Goal: Information Seeking & Learning: Learn about a topic

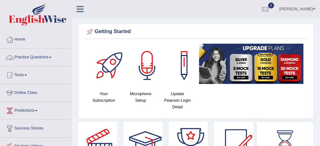
click at [39, 57] on link "Practice Questions" at bounding box center [35, 57] width 71 height 16
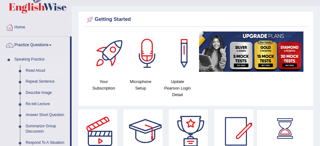
scroll to position [12, 0]
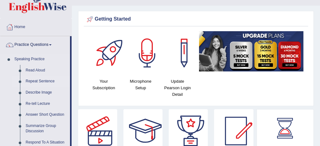
click at [51, 82] on link "Repeat Sentence" at bounding box center [46, 81] width 47 height 11
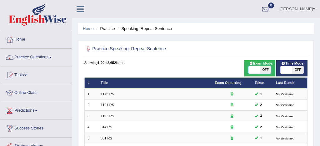
click at [252, 72] on span at bounding box center [253, 69] width 11 height 7
checkbox input "true"
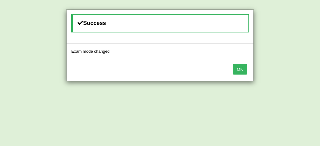
click at [239, 71] on button "OK" at bounding box center [240, 69] width 14 height 11
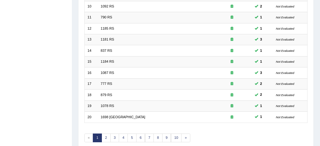
scroll to position [214, 0]
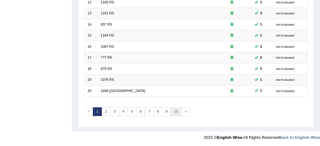
click at [176, 111] on link "10" at bounding box center [176, 111] width 11 height 9
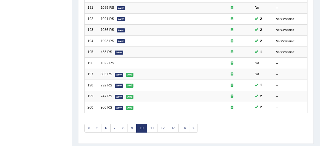
scroll to position [214, 0]
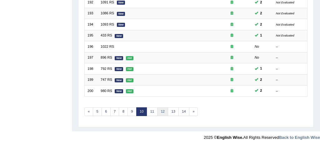
click at [163, 109] on link "12" at bounding box center [162, 111] width 11 height 9
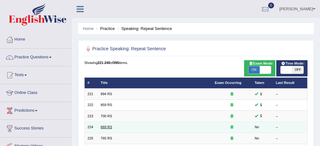
click at [110, 128] on link "669 RS" at bounding box center [107, 127] width 12 height 4
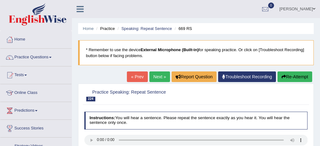
scroll to position [25, 0]
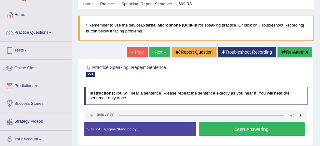
click at [261, 128] on button "Start Answering" at bounding box center [252, 128] width 106 height 13
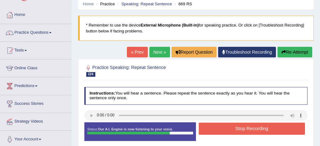
click at [261, 128] on button "Stop Recording" at bounding box center [252, 129] width 106 height 12
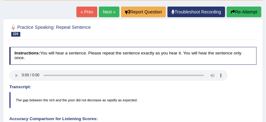
scroll to position [59, 0]
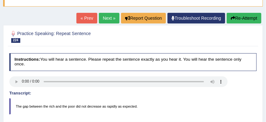
click at [244, 19] on button "Re-Attempt" at bounding box center [244, 18] width 35 height 11
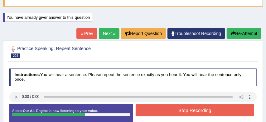
click at [200, 112] on button "Stop Recording" at bounding box center [195, 110] width 119 height 12
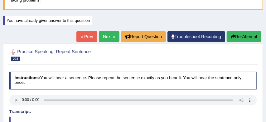
scroll to position [55, 0]
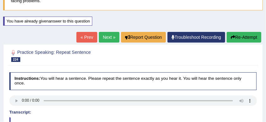
click at [105, 37] on link "Next »" at bounding box center [109, 37] width 21 height 11
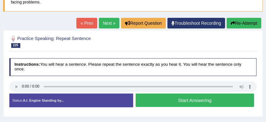
scroll to position [54, 0]
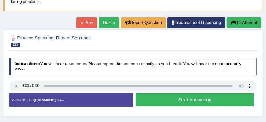
click at [189, 99] on button "Start Answering" at bounding box center [195, 99] width 119 height 13
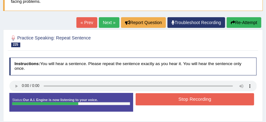
click at [189, 99] on button "Stop Recording" at bounding box center [195, 99] width 119 height 12
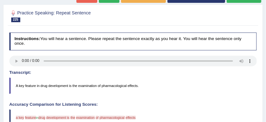
scroll to position [56, 0]
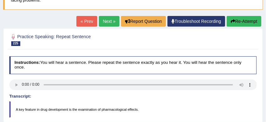
click at [244, 20] on button "Re-Attempt" at bounding box center [244, 21] width 35 height 11
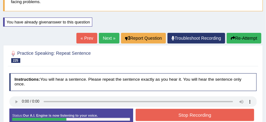
click at [202, 116] on button "Stop Recording" at bounding box center [195, 115] width 119 height 12
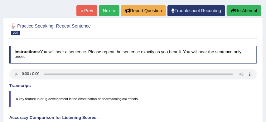
scroll to position [81, 0]
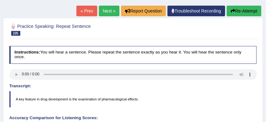
click at [242, 11] on button "Re-Attempt" at bounding box center [244, 11] width 35 height 11
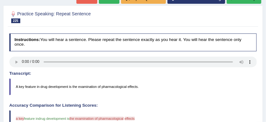
scroll to position [108, 0]
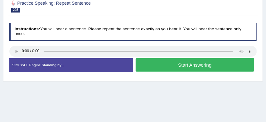
click at [197, 66] on button "Start Answering" at bounding box center [195, 64] width 119 height 13
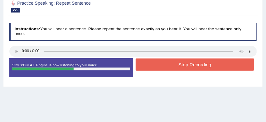
click at [197, 66] on button "Stop Recording" at bounding box center [195, 64] width 119 height 12
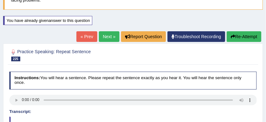
scroll to position [55, 0]
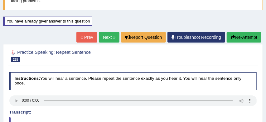
click at [104, 36] on link "Next »" at bounding box center [109, 37] width 21 height 11
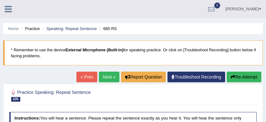
scroll to position [58, 0]
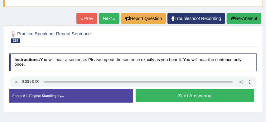
click at [171, 94] on button "Start Answering" at bounding box center [195, 95] width 119 height 13
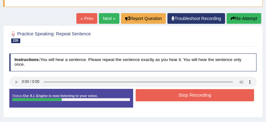
click at [171, 94] on button "Stop Recording" at bounding box center [195, 95] width 119 height 12
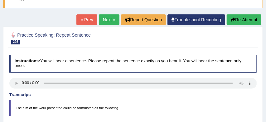
scroll to position [46, 0]
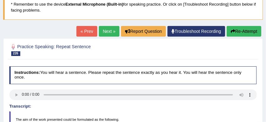
click at [107, 31] on link "Next »" at bounding box center [109, 31] width 21 height 11
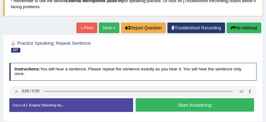
scroll to position [49, 0]
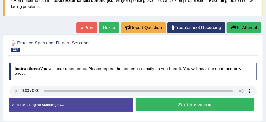
click at [187, 106] on button "Start Answering" at bounding box center [195, 104] width 119 height 13
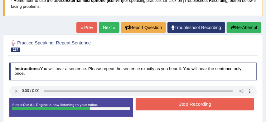
click at [195, 103] on button "Stop Recording" at bounding box center [195, 104] width 119 height 12
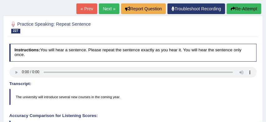
scroll to position [66, 0]
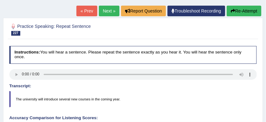
click at [255, 12] on button "Re-Attempt" at bounding box center [244, 11] width 35 height 11
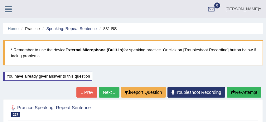
scroll to position [66, 0]
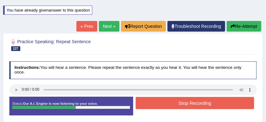
click at [197, 103] on button "Stop Recording" at bounding box center [195, 103] width 119 height 12
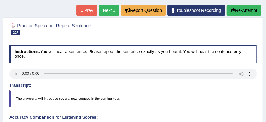
scroll to position [79, 0]
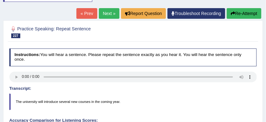
click at [250, 14] on button "Re-Attempt" at bounding box center [244, 13] width 35 height 11
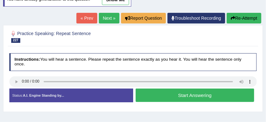
click at [198, 94] on button "Start Answering" at bounding box center [195, 94] width 119 height 13
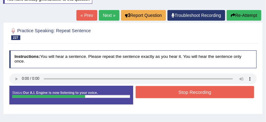
click at [198, 94] on button "Stop Recording" at bounding box center [195, 92] width 119 height 12
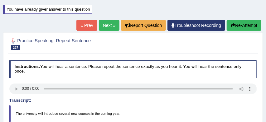
scroll to position [65, 0]
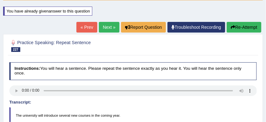
click at [106, 27] on link "Next »" at bounding box center [109, 27] width 21 height 11
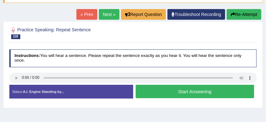
scroll to position [71, 0]
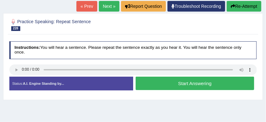
click at [191, 83] on button "Start Answering" at bounding box center [195, 83] width 119 height 13
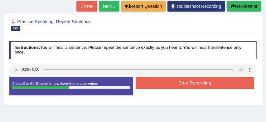
click at [193, 83] on button "Stop Recording" at bounding box center [195, 83] width 119 height 12
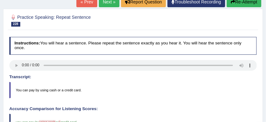
scroll to position [66, 0]
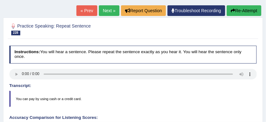
click at [249, 9] on button "Re-Attempt" at bounding box center [244, 10] width 35 height 11
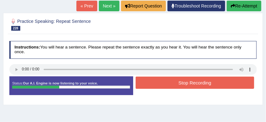
click at [190, 85] on button "Stop Recording" at bounding box center [195, 83] width 119 height 12
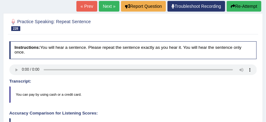
scroll to position [81, 0]
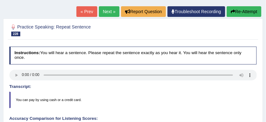
click at [106, 11] on link "Next »" at bounding box center [109, 11] width 21 height 11
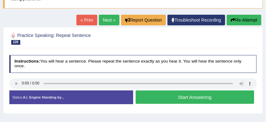
scroll to position [57, 0]
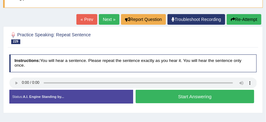
click at [174, 96] on button "Start Answering" at bounding box center [195, 96] width 119 height 13
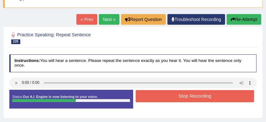
click at [194, 96] on button "Stop Recording" at bounding box center [195, 96] width 119 height 12
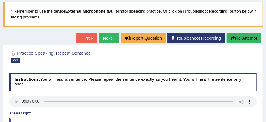
scroll to position [37, 0]
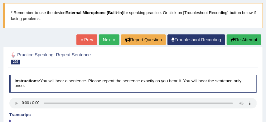
click at [107, 40] on link "Next »" at bounding box center [109, 39] width 21 height 11
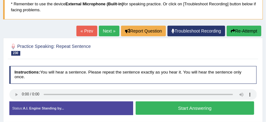
scroll to position [47, 0]
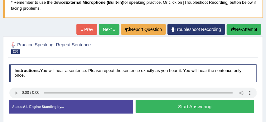
click at [169, 106] on button "Start Answering" at bounding box center [195, 106] width 119 height 13
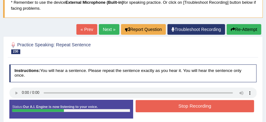
click at [169, 106] on button "Stop Recording" at bounding box center [195, 106] width 119 height 12
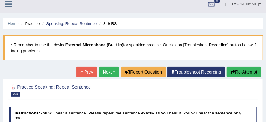
scroll to position [0, 0]
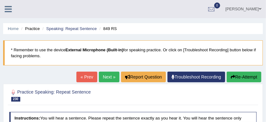
click at [105, 76] on link "Next »" at bounding box center [109, 77] width 21 height 11
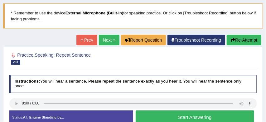
scroll to position [44, 0]
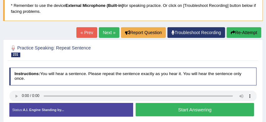
click at [169, 108] on button "Start Answering" at bounding box center [195, 109] width 119 height 13
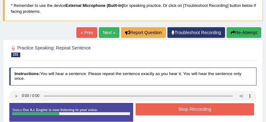
click at [169, 108] on button "Stop Recording" at bounding box center [195, 109] width 119 height 12
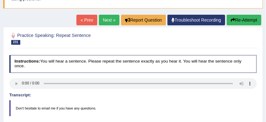
scroll to position [49, 0]
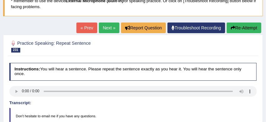
click at [107, 27] on link "Next »" at bounding box center [109, 27] width 21 height 11
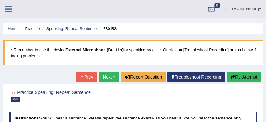
scroll to position [61, 0]
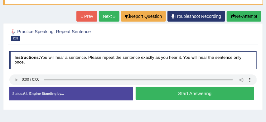
click at [171, 93] on button "Start Answering" at bounding box center [195, 92] width 119 height 13
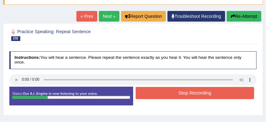
click at [171, 93] on button "Stop Recording" at bounding box center [195, 93] width 119 height 12
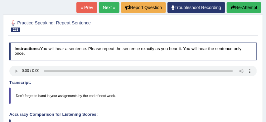
scroll to position [69, 0]
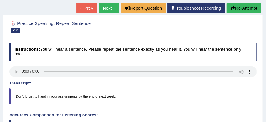
click at [248, 9] on button "Re-Attempt" at bounding box center [244, 8] width 35 height 11
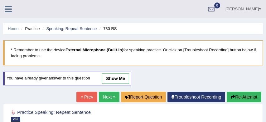
scroll to position [89, 0]
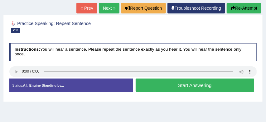
click at [197, 84] on button "Start Answering" at bounding box center [195, 84] width 119 height 13
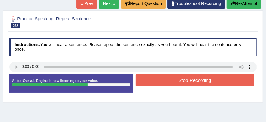
click at [197, 84] on button "Stop Recording" at bounding box center [195, 80] width 119 height 12
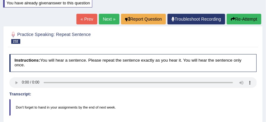
scroll to position [70, 0]
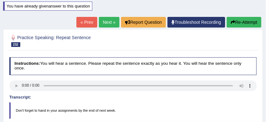
click at [251, 22] on button "Re-Attempt" at bounding box center [244, 22] width 35 height 11
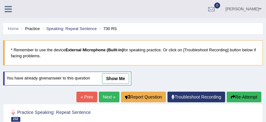
scroll to position [70, 0]
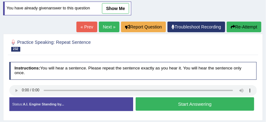
click at [177, 106] on button "Start Answering" at bounding box center [195, 103] width 119 height 13
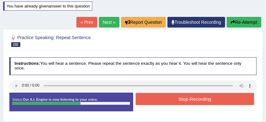
click at [193, 100] on button "Stop Recording" at bounding box center [195, 99] width 119 height 12
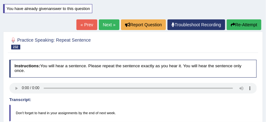
scroll to position [67, 0]
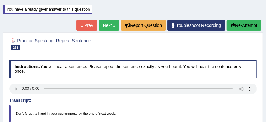
click at [107, 24] on link "Next »" at bounding box center [109, 25] width 21 height 11
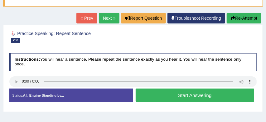
scroll to position [60, 0]
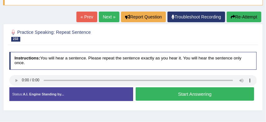
click at [185, 95] on button "Start Answering" at bounding box center [195, 93] width 119 height 13
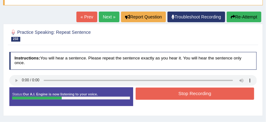
click at [185, 95] on button "Stop Recording" at bounding box center [195, 93] width 119 height 12
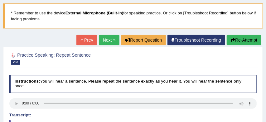
scroll to position [29, 0]
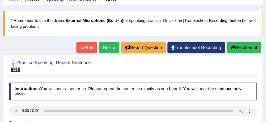
click at [106, 48] on link "Next »" at bounding box center [109, 47] width 21 height 11
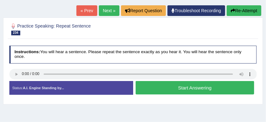
scroll to position [67, 0]
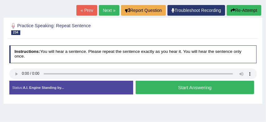
click at [185, 87] on button "Start Answering" at bounding box center [195, 87] width 119 height 13
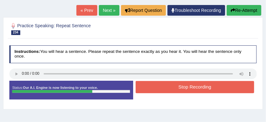
click at [185, 88] on button "Stop Recording" at bounding box center [195, 87] width 119 height 12
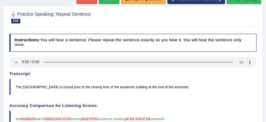
scroll to position [68, 0]
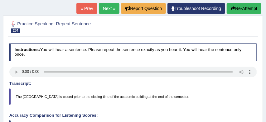
click at [242, 8] on button "Re-Attempt" at bounding box center [244, 8] width 35 height 11
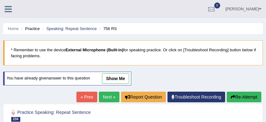
scroll to position [88, 0]
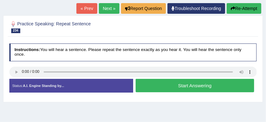
click at [206, 84] on button "Start Answering" at bounding box center [195, 85] width 119 height 13
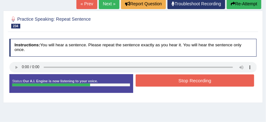
click at [195, 81] on button "Stop Recording" at bounding box center [195, 80] width 119 height 12
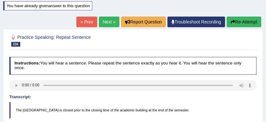
scroll to position [67, 0]
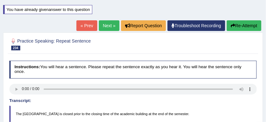
click at [105, 25] on link "Next »" at bounding box center [109, 25] width 21 height 11
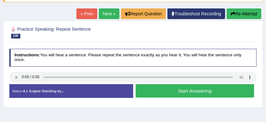
scroll to position [63, 0]
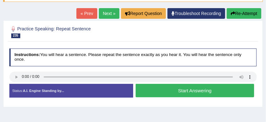
click at [169, 89] on button "Start Answering" at bounding box center [195, 90] width 119 height 13
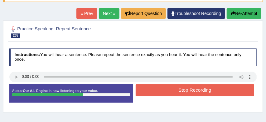
click at [169, 89] on button "Stop Recording" at bounding box center [195, 90] width 119 height 12
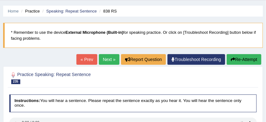
scroll to position [16, 0]
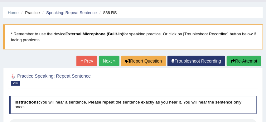
click at [104, 59] on link "Next »" at bounding box center [109, 61] width 21 height 11
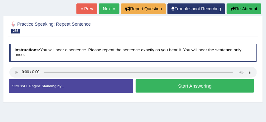
scroll to position [69, 0]
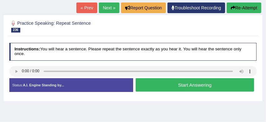
click at [175, 83] on button "Start Answering" at bounding box center [195, 84] width 119 height 13
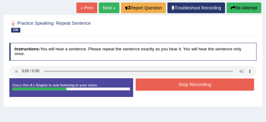
click at [203, 85] on button "Stop Recording" at bounding box center [195, 84] width 119 height 12
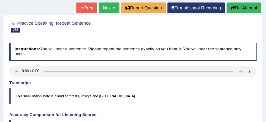
scroll to position [67, 0]
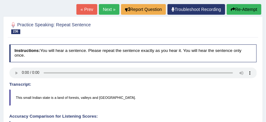
click at [245, 9] on button "Re-Attempt" at bounding box center [244, 9] width 35 height 11
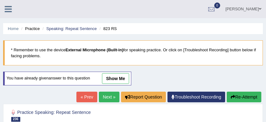
scroll to position [87, 0]
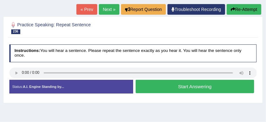
click at [211, 86] on button "Start Answering" at bounding box center [195, 86] width 119 height 13
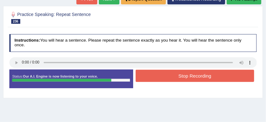
scroll to position [93, 0]
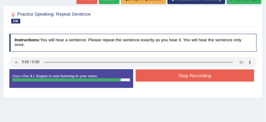
click at [215, 78] on button "Stop Recording" at bounding box center [195, 75] width 119 height 12
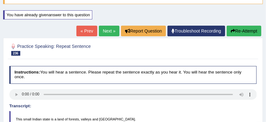
scroll to position [59, 0]
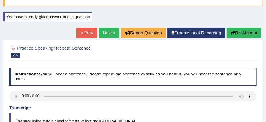
click at [106, 31] on link "Next »" at bounding box center [109, 32] width 21 height 11
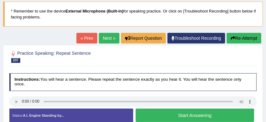
scroll to position [45, 0]
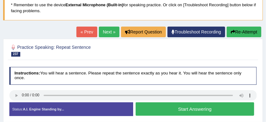
click at [174, 109] on button "Start Answering" at bounding box center [195, 108] width 119 height 13
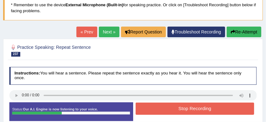
click at [174, 109] on button "Stop Recording" at bounding box center [195, 108] width 119 height 12
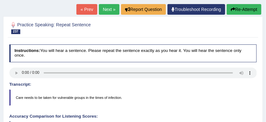
scroll to position [65, 0]
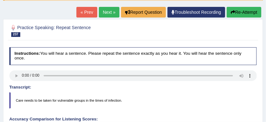
click at [248, 13] on button "Re-Attempt" at bounding box center [244, 12] width 35 height 11
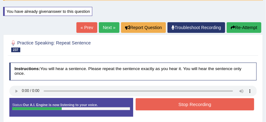
click at [194, 104] on button "Stop Recording" at bounding box center [195, 104] width 119 height 12
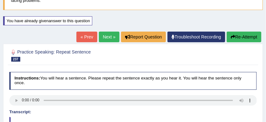
scroll to position [49, 0]
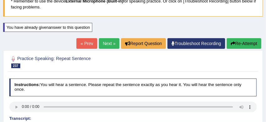
click at [103, 40] on link "Next »" at bounding box center [109, 43] width 21 height 11
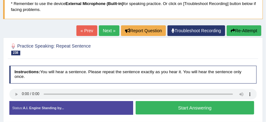
scroll to position [52, 0]
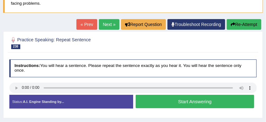
click at [191, 101] on button "Start Answering" at bounding box center [195, 101] width 119 height 13
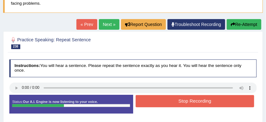
click at [191, 101] on button "Stop Recording" at bounding box center [195, 101] width 119 height 12
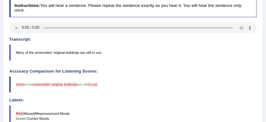
scroll to position [113, 0]
